Goal: Obtain resource: Download file/media

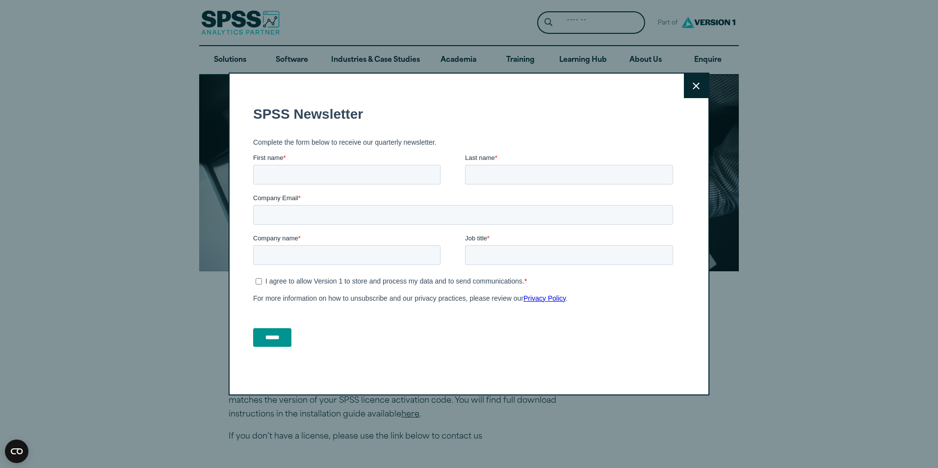
click at [693, 82] on icon at bounding box center [696, 85] width 7 height 7
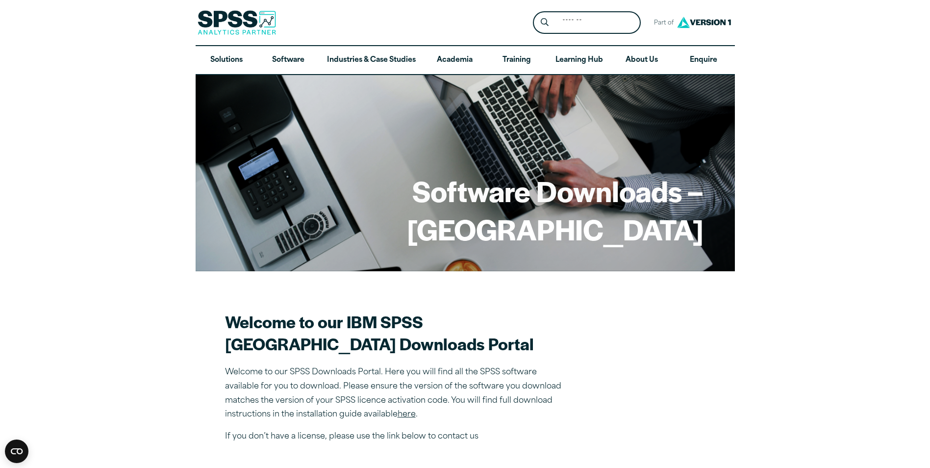
click at [21, 452] on icon "Open CMP widget" at bounding box center [17, 451] width 12 height 6
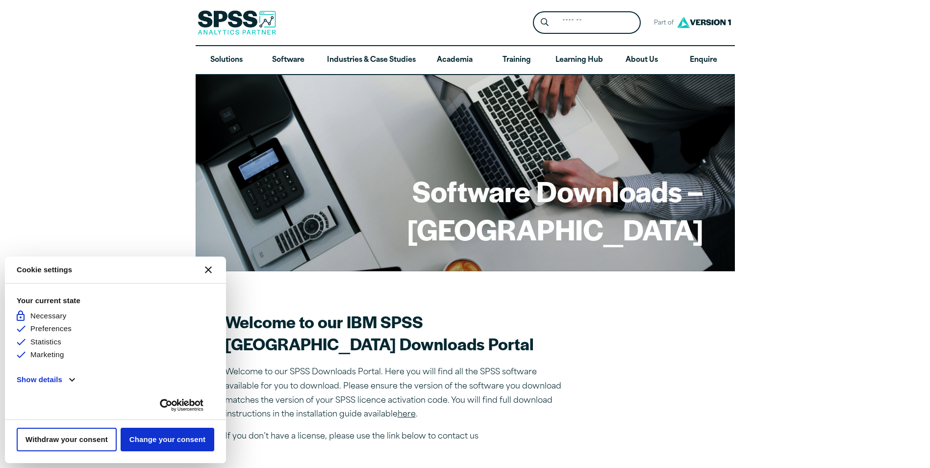
click at [207, 261] on button "[#WIDGET_ICON_CROSS#]" at bounding box center [209, 270] width 24 height 24
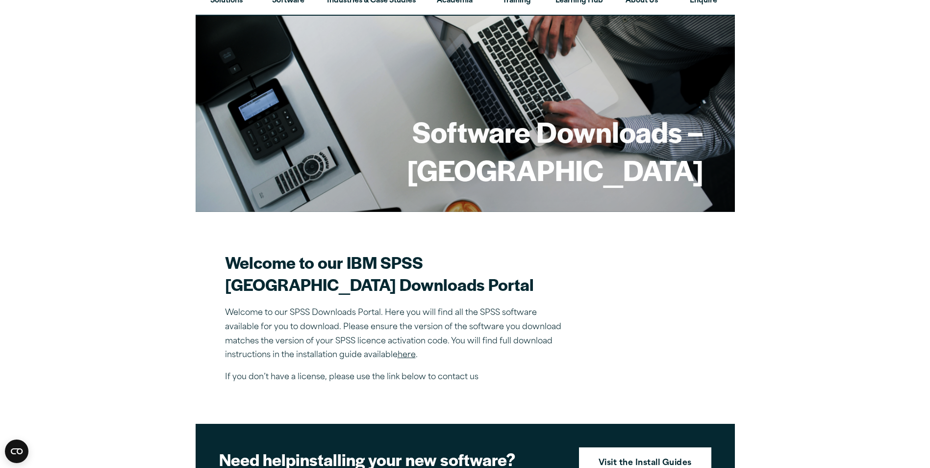
scroll to position [147, 0]
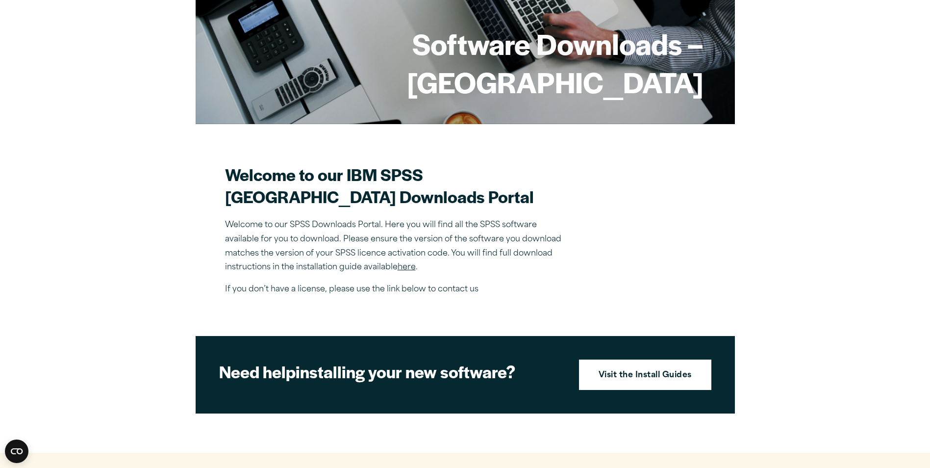
click at [409, 271] on link "here" at bounding box center [407, 267] width 18 height 8
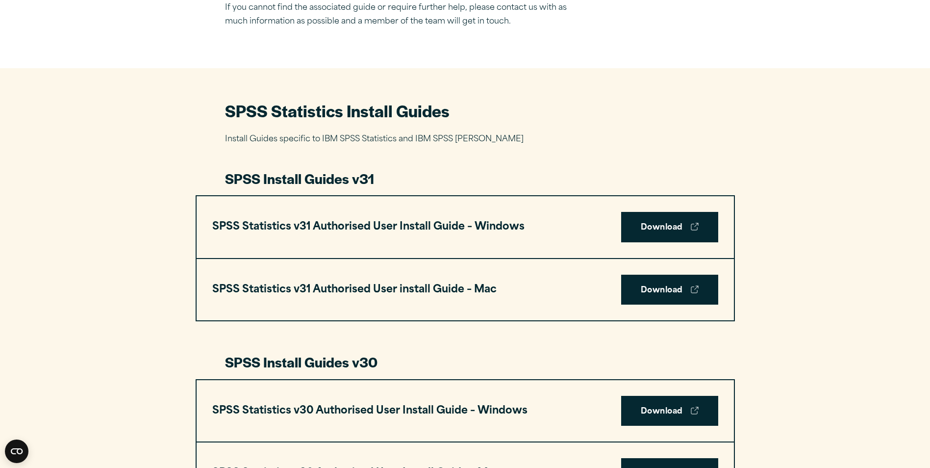
scroll to position [392, 0]
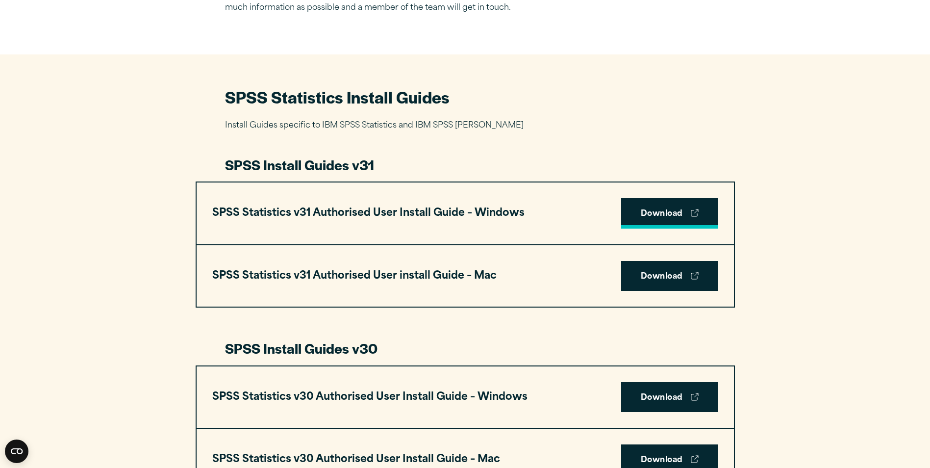
click at [657, 204] on link "Download" at bounding box center [669, 213] width 97 height 30
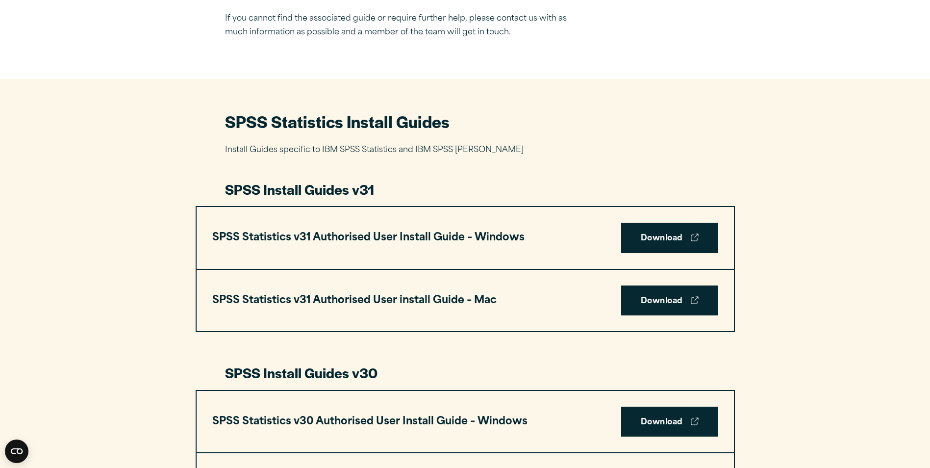
scroll to position [343, 0]
